Goal: Book appointment/travel/reservation

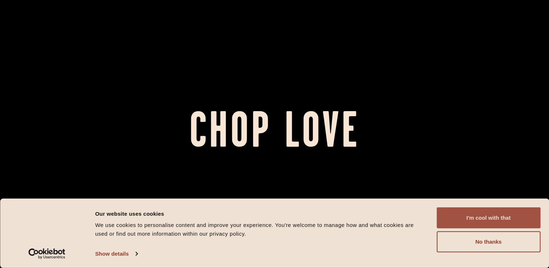
click at [466, 220] on button "I'm cool with that" at bounding box center [489, 217] width 104 height 21
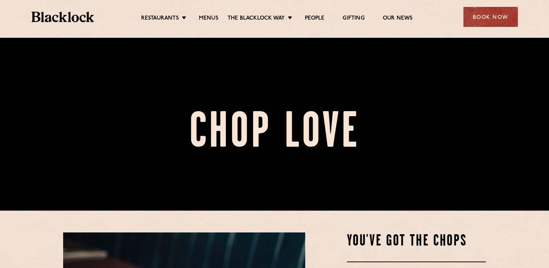
scroll to position [58, 0]
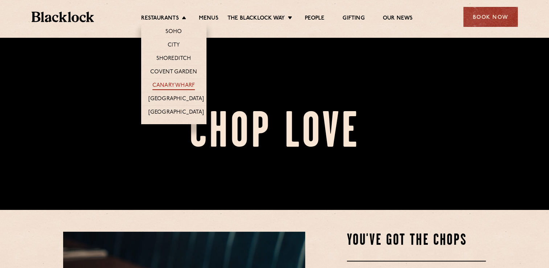
click at [176, 84] on link "Canary Wharf" at bounding box center [173, 86] width 42 height 8
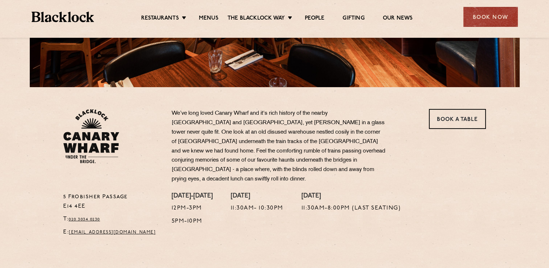
scroll to position [189, 0]
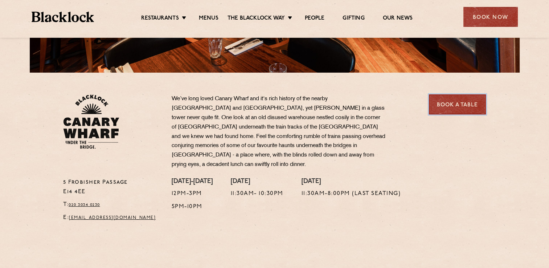
click at [438, 101] on link "Book a Table" at bounding box center [457, 104] width 57 height 20
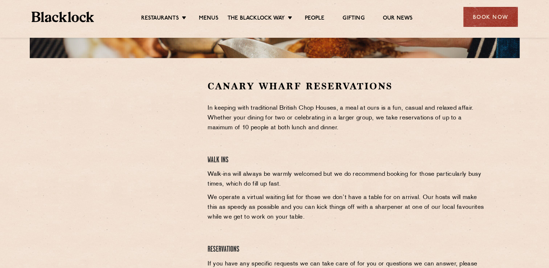
scroll to position [218, 0]
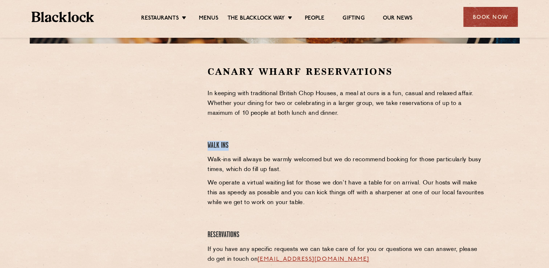
drag, startPoint x: 548, startPoint y: 114, endPoint x: 546, endPoint y: 142, distance: 27.3
click at [546, 142] on section "Canary Wharf Reservations In keeping with traditional British Chop Houses, a me…" at bounding box center [274, 174] width 549 height 260
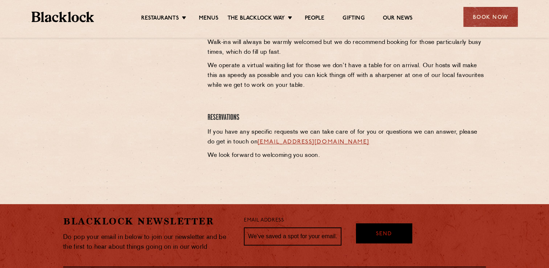
scroll to position [337, 0]
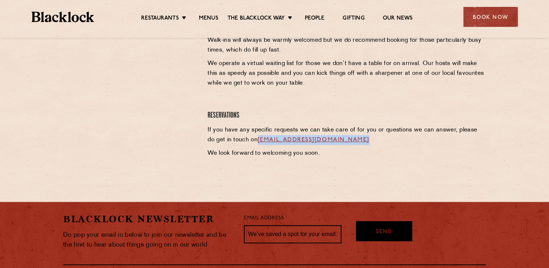
drag, startPoint x: 371, startPoint y: 139, endPoint x: 250, endPoint y: 142, distance: 121.3
click at [250, 142] on p "If you have any specific requests we can take care of for you or questions we c…" at bounding box center [347, 135] width 278 height 20
copy link "[EMAIL_ADDRESS][DOMAIN_NAME]"
